Goal: Task Accomplishment & Management: Manage account settings

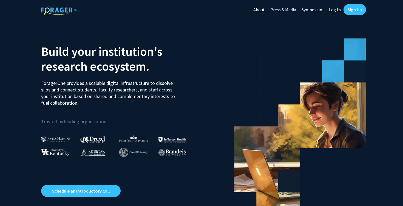
click at [353, 12] on link "Sign Up" at bounding box center [355, 9] width 22 height 11
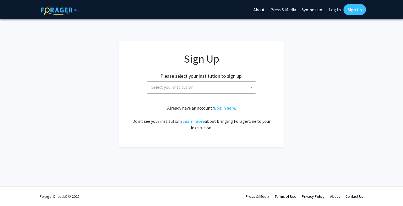
click at [208, 90] on span "Select your institution" at bounding box center [202, 86] width 107 height 11
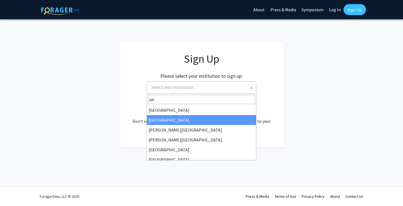
type input "u"
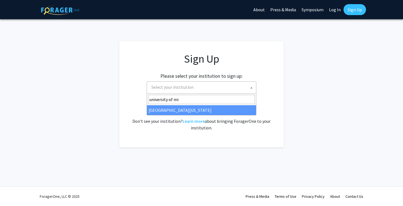
type input "university of mi"
select select "33"
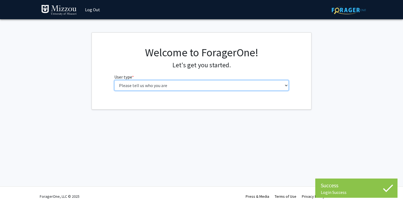
click at [184, 88] on select "Please tell us who you are Undergraduate Student Master's Student Doctoral Cand…" at bounding box center [201, 85] width 175 height 10
select select "1: undergrad"
click at [114, 80] on select "Please tell us who you are Undergraduate Student Master's Student Doctoral Cand…" at bounding box center [201, 85] width 175 height 10
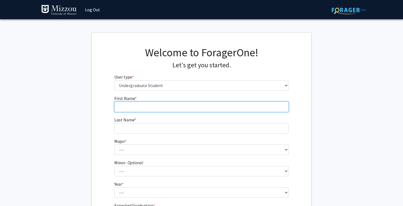
click at [151, 108] on input "First Name * required" at bounding box center [201, 106] width 175 height 10
type input "Lydia"
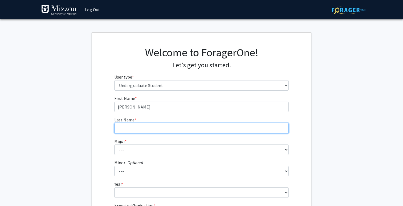
click at [157, 127] on input "Last Name * required" at bounding box center [201, 128] width 175 height 10
type input "b"
type input "Bader"
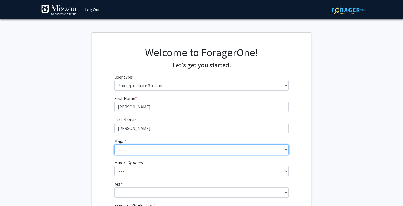
click at [160, 150] on select "--- Agribusiness Management Agricultural Education Agricultural Education: Comm…" at bounding box center [201, 149] width 175 height 10
select select "8: 2497"
click at [114, 144] on select "--- Agribusiness Management Agricultural Education Agricultural Education: Comm…" at bounding box center [201, 149] width 175 height 10
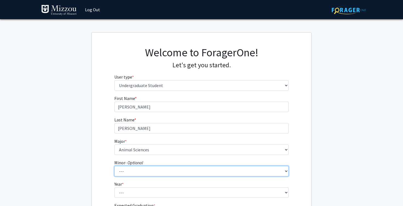
click at [175, 171] on select "--- Accountancy Aerospace Engineering Aerospace Studies Agribusiness Management…" at bounding box center [201, 171] width 175 height 10
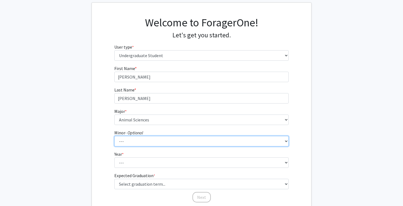
scroll to position [30, 0]
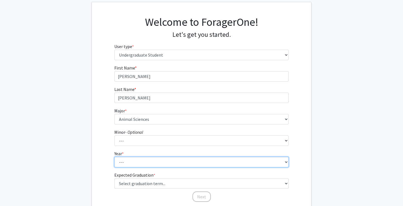
click at [168, 161] on select "--- First-year Sophomore Junior Senior Postbaccalaureate Certificate" at bounding box center [201, 162] width 175 height 10
select select "1: first-year"
click at [114, 157] on select "--- First-year Sophomore Junior Senior Postbaccalaureate Certificate" at bounding box center [201, 162] width 175 height 10
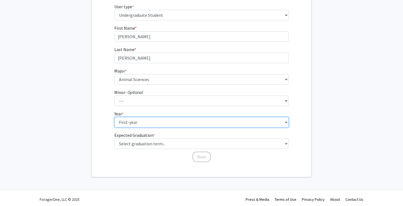
scroll to position [73, 0]
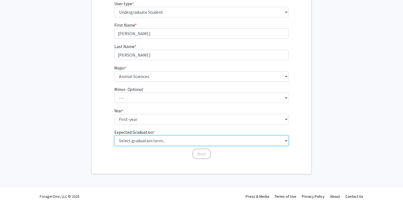
click at [159, 139] on select "Select graduation term... Spring 2025 Summer 2025 Fall 2025 Winter 2025 Spring …" at bounding box center [201, 140] width 175 height 10
select select "17: spring_2029"
click at [114, 135] on select "Select graduation term... Spring 2025 Summer 2025 Fall 2025 Winter 2025 Spring …" at bounding box center [201, 140] width 175 height 10
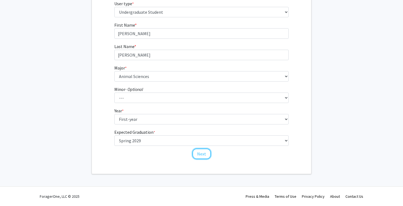
click at [205, 153] on button "Next" at bounding box center [202, 153] width 18 height 10
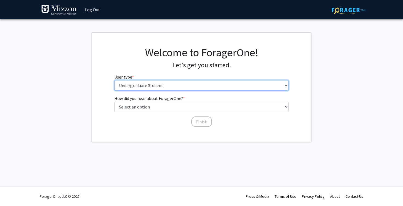
click at [201, 87] on select "Please tell us who you are Undergraduate Student Master's Student Doctoral Cand…" at bounding box center [201, 85] width 175 height 10
click at [114, 80] on select "Please tell us who you are Undergraduate Student Master's Student Doctoral Cand…" at bounding box center [201, 85] width 175 height 10
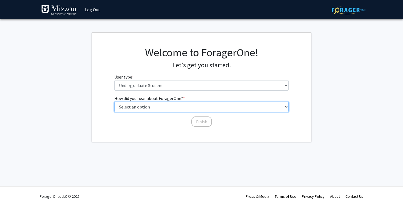
click at [190, 104] on select "Select an option Peer/student recommendation Faculty/staff recommendation Unive…" at bounding box center [201, 106] width 175 height 10
select select "2: faculty_recommendation"
click at [114, 101] on select "Select an option Peer/student recommendation Faculty/staff recommendation Unive…" at bounding box center [201, 106] width 175 height 10
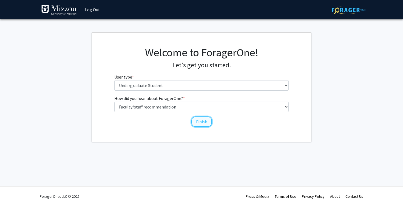
click at [201, 124] on button "Finish" at bounding box center [201, 121] width 21 height 10
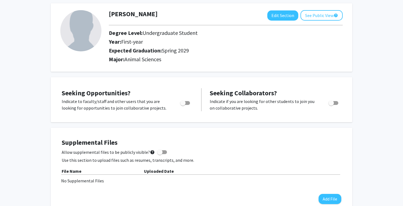
scroll to position [32, 0]
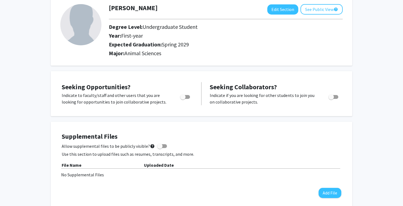
click at [184, 98] on span "Toggle" at bounding box center [182, 96] width 5 height 5
click at [183, 99] on input "Are you actively seeking opportunities?" at bounding box center [183, 99] width 0 height 0
checkbox input "true"
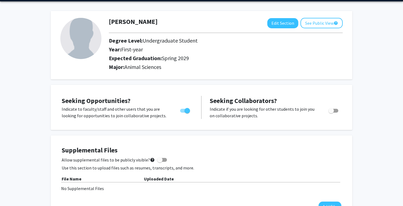
scroll to position [17, 0]
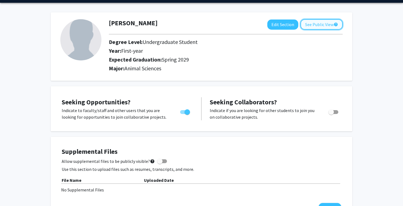
click at [325, 25] on button "See Public View help" at bounding box center [322, 24] width 42 height 10
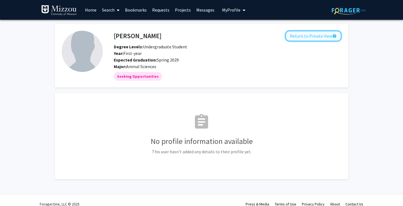
click at [313, 40] on button "Return to Private View help" at bounding box center [314, 36] width 56 height 10
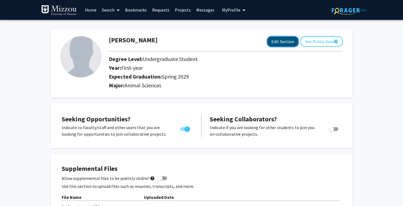
click at [276, 42] on button "Edit Section" at bounding box center [282, 41] width 31 height 10
select select "first-year"
select select "45: spring_2029"
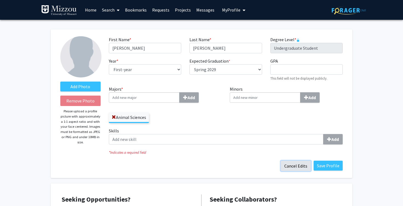
click at [304, 165] on button "Cancel Edits" at bounding box center [296, 165] width 30 height 10
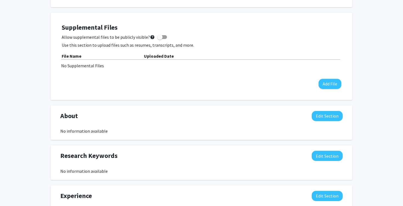
scroll to position [141, 0]
click at [334, 115] on button "Edit Section" at bounding box center [327, 116] width 31 height 10
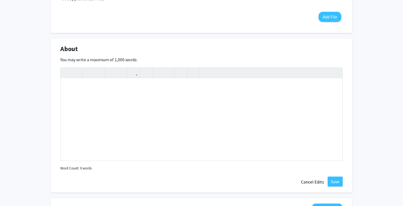
scroll to position [208, 0]
click at [317, 183] on button "Cancel Edits" at bounding box center [313, 182] width 30 height 10
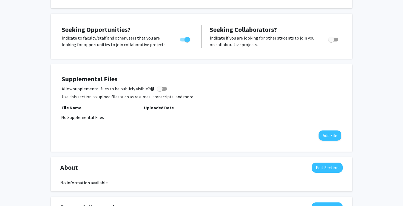
scroll to position [0, 0]
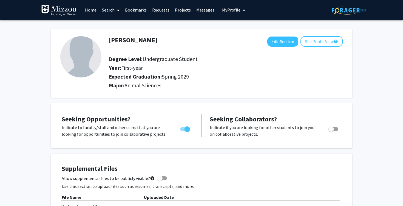
click at [118, 11] on icon at bounding box center [118, 10] width 3 height 4
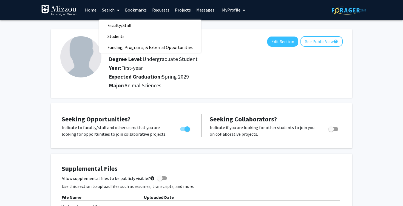
click at [164, 111] on div "Seeking Opportunities? Indicate to faculty/staff and other users that you are l…" at bounding box center [201, 126] width 291 height 34
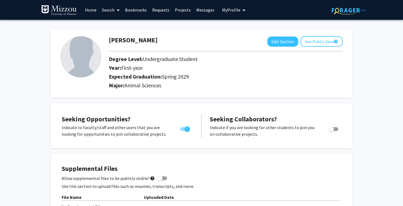
click at [243, 9] on icon "My profile dropdown to access profile and logout" at bounding box center [244, 10] width 3 height 4
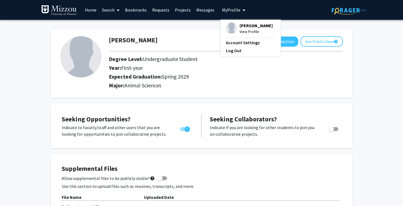
click at [224, 88] on h2 "Major: Animal Sciences" at bounding box center [226, 85] width 234 height 7
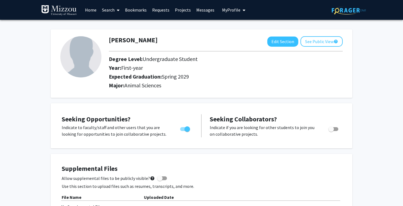
click at [118, 8] on icon at bounding box center [118, 10] width 3 height 4
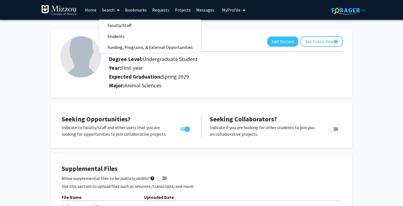
click at [118, 8] on icon at bounding box center [118, 10] width 3 height 4
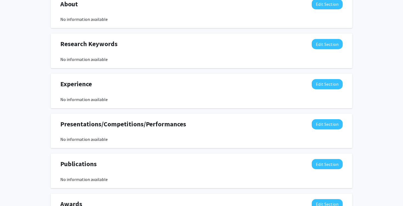
scroll to position [263, 0]
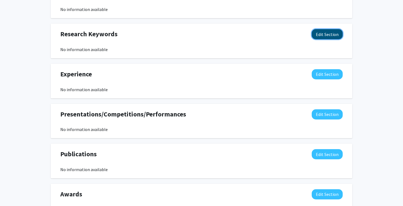
click at [321, 36] on button "Edit Section" at bounding box center [327, 34] width 31 height 10
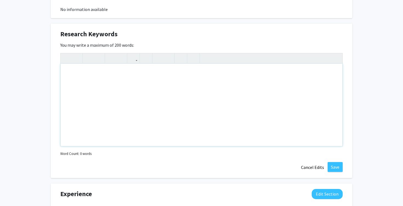
click at [107, 112] on div "Note to users with screen readers: Please deactivate our accessibility plugin f…" at bounding box center [202, 105] width 282 height 82
click at [315, 165] on button "Cancel Edits" at bounding box center [313, 167] width 30 height 10
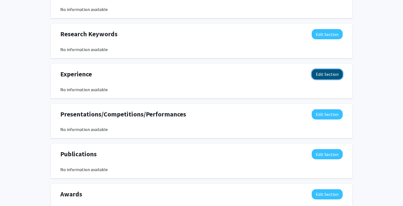
click at [329, 75] on button "Edit Section" at bounding box center [327, 74] width 31 height 10
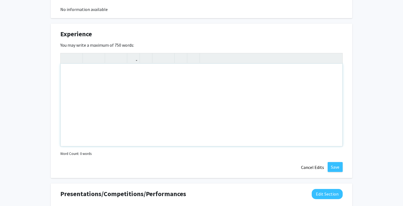
scroll to position [307, 0]
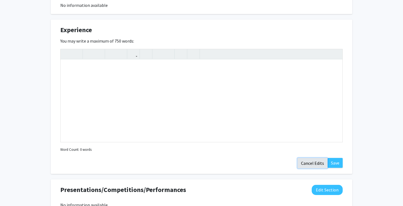
click at [317, 161] on button "Cancel Edits" at bounding box center [313, 163] width 30 height 10
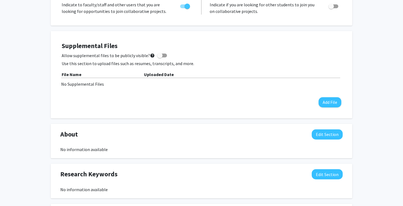
scroll to position [123, 0]
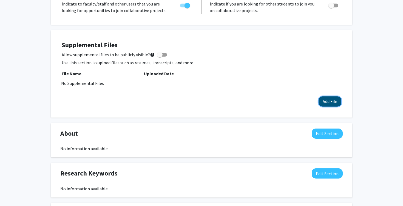
click at [324, 106] on button "Add File" at bounding box center [330, 101] width 23 height 10
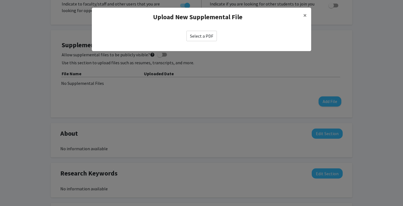
click at [206, 39] on label "Select a PDF" at bounding box center [202, 36] width 30 height 10
click at [0, 0] on input "Select a PDF" at bounding box center [0, 0] width 0 height 0
click at [208, 40] on label "Select a PDF" at bounding box center [202, 36] width 30 height 10
click at [0, 0] on input "Select a PDF" at bounding box center [0, 0] width 0 height 0
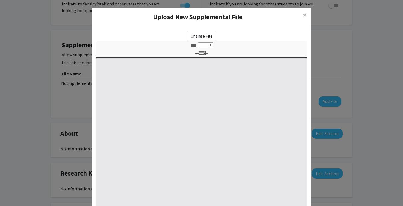
select select "custom"
type input "0"
select select "custom"
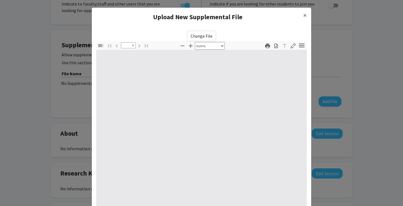
type input "1"
select select "auto"
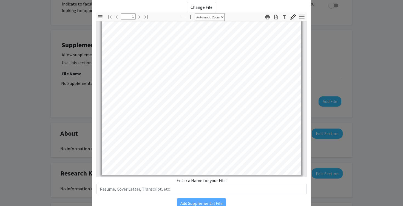
scroll to position [54, 0]
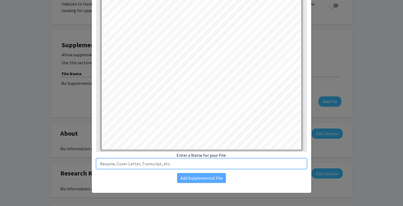
click at [169, 163] on input "text" at bounding box center [201, 163] width 211 height 10
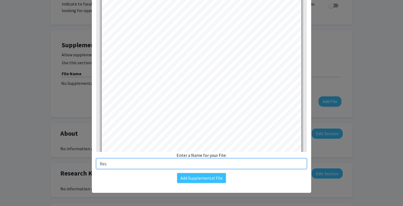
scroll to position [108, 0]
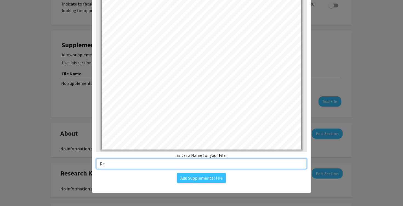
type input "R"
type input "r"
type input "Resume"
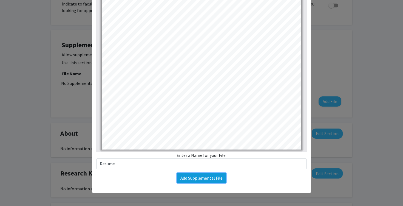
click at [218, 175] on button "Add Supplemental File" at bounding box center [201, 178] width 49 height 10
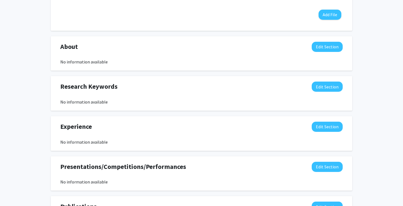
scroll to position [0, 0]
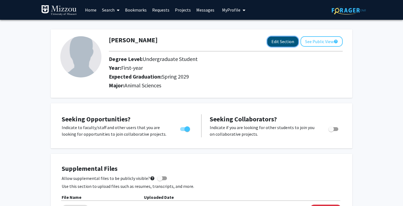
click at [280, 41] on button "Edit Section" at bounding box center [282, 41] width 31 height 10
select select "first-year"
select select "45: spring_2029"
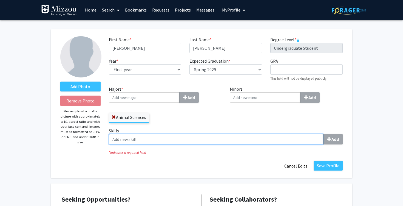
click at [156, 137] on input "Skills Add" at bounding box center [216, 139] width 215 height 10
click at [258, 142] on input "Skills Add" at bounding box center [216, 139] width 215 height 10
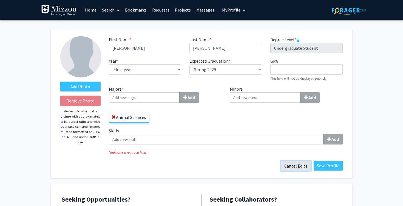
click at [298, 168] on button "Cancel Edits" at bounding box center [296, 165] width 30 height 10
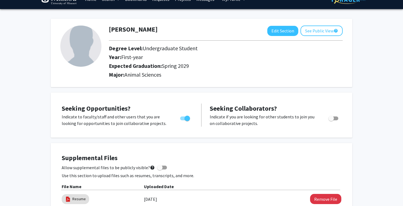
scroll to position [5, 0]
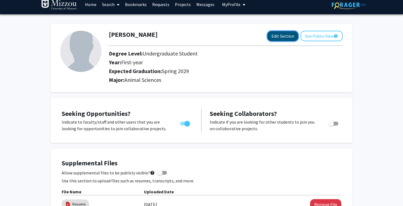
click at [283, 39] on button "Edit Section" at bounding box center [282, 36] width 31 height 10
select select "first-year"
select select "45: spring_2029"
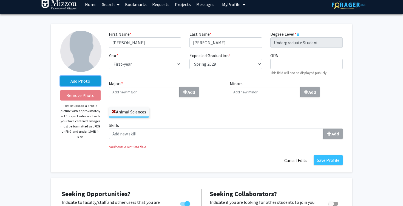
click at [80, 80] on label "Add Photo" at bounding box center [80, 81] width 40 height 10
click at [0, 0] on input "Add Photo" at bounding box center [0, 0] width 0 height 0
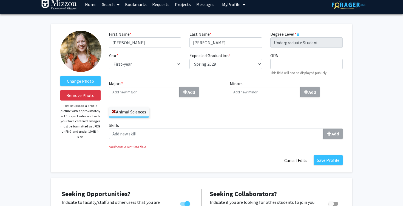
click at [81, 50] on img at bounding box center [80, 51] width 41 height 41
click at [332, 161] on button "Save Profile" at bounding box center [328, 160] width 29 height 10
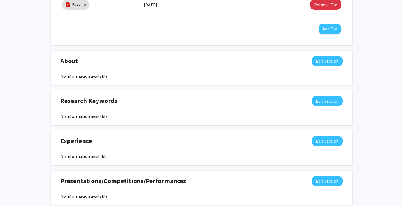
scroll to position [207, 0]
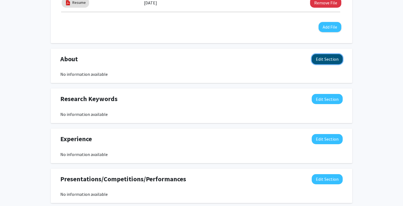
click at [320, 63] on button "Edit Section" at bounding box center [327, 59] width 31 height 10
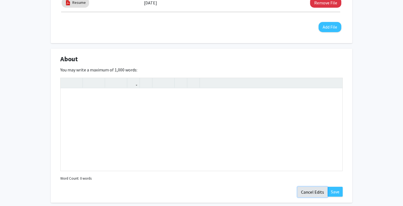
click at [317, 192] on button "Cancel Edits" at bounding box center [313, 192] width 30 height 10
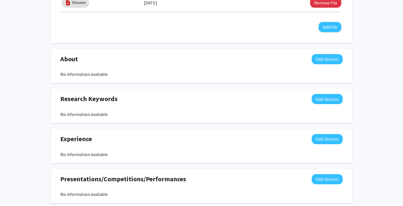
click at [148, 115] on div "No information available" at bounding box center [201, 114] width 283 height 7
click at [321, 97] on button "Edit Section" at bounding box center [327, 99] width 31 height 10
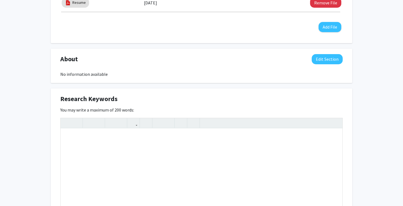
click at [198, 102] on div "Research Keywords Edit Section" at bounding box center [201, 100] width 291 height 13
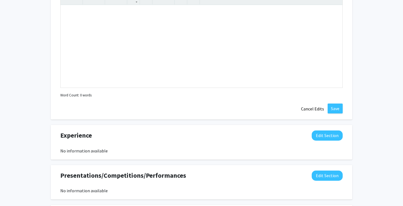
scroll to position [338, 0]
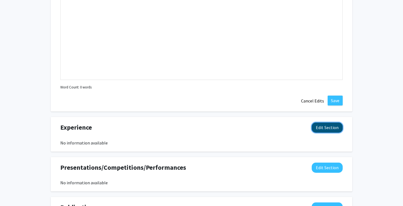
click at [338, 126] on button "Edit Section" at bounding box center [327, 127] width 31 height 10
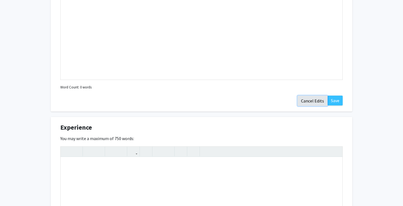
click at [306, 102] on button "Cancel Edits" at bounding box center [313, 100] width 30 height 10
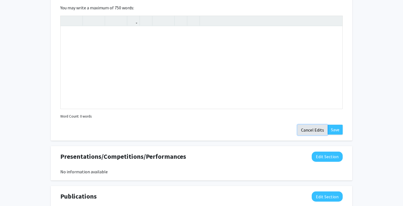
click at [315, 132] on button "Cancel Edits" at bounding box center [313, 130] width 30 height 10
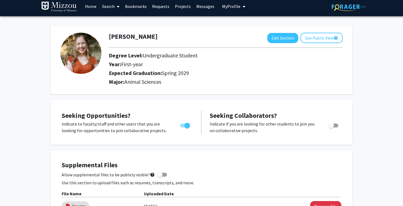
scroll to position [0, 0]
